Goal: Transaction & Acquisition: Purchase product/service

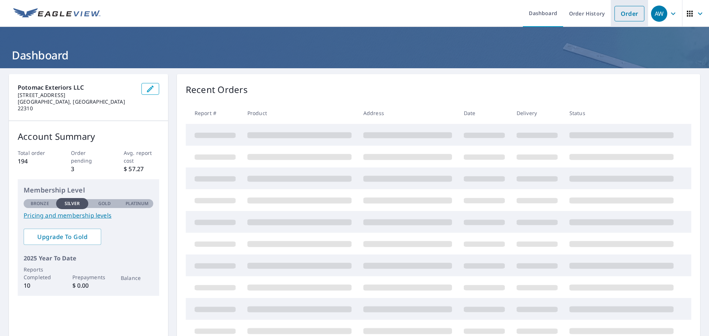
click at [634, 11] on link "Order" at bounding box center [630, 14] width 30 height 16
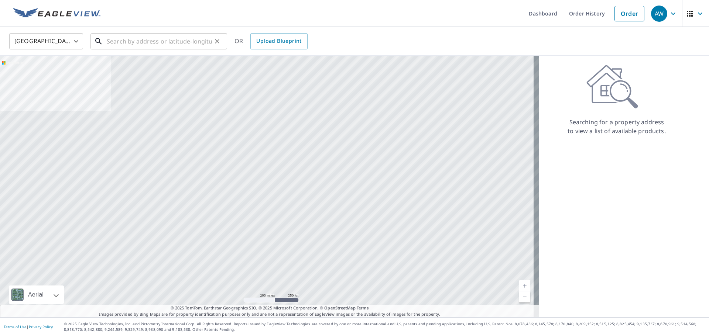
click at [163, 39] on input "text" at bounding box center [159, 41] width 105 height 21
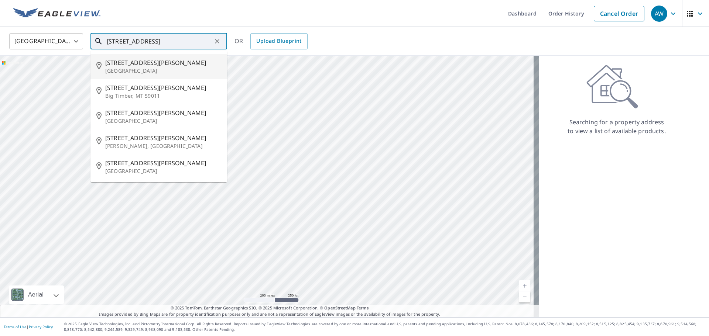
click at [143, 63] on span "[STREET_ADDRESS][PERSON_NAME]" at bounding box center [163, 62] width 116 height 9
type input "[STREET_ADDRESS][PERSON_NAME]"
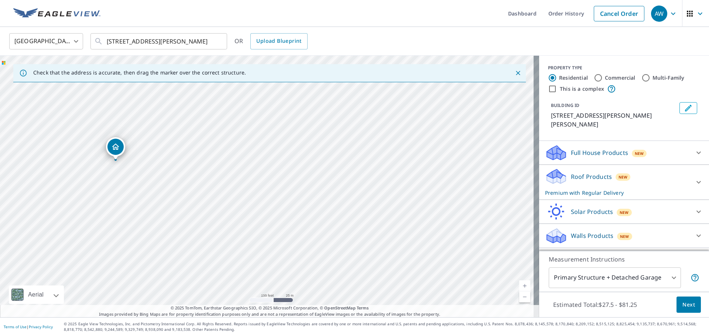
click at [690, 174] on div at bounding box center [699, 183] width 18 height 18
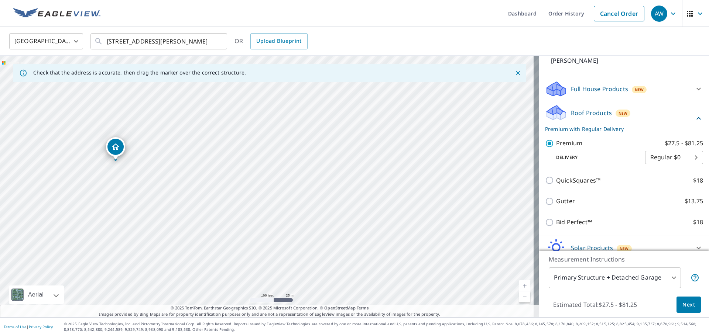
scroll to position [74, 0]
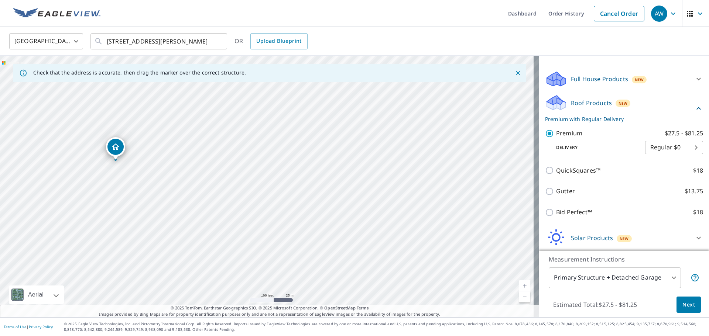
click at [687, 307] on span "Next" at bounding box center [689, 305] width 13 height 9
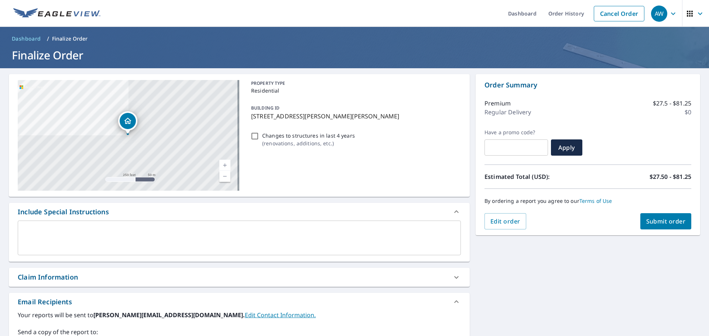
click at [669, 223] on span "Submit order" at bounding box center [666, 222] width 40 height 8
checkbox input "true"
